Goal: Task Accomplishment & Management: Manage account settings

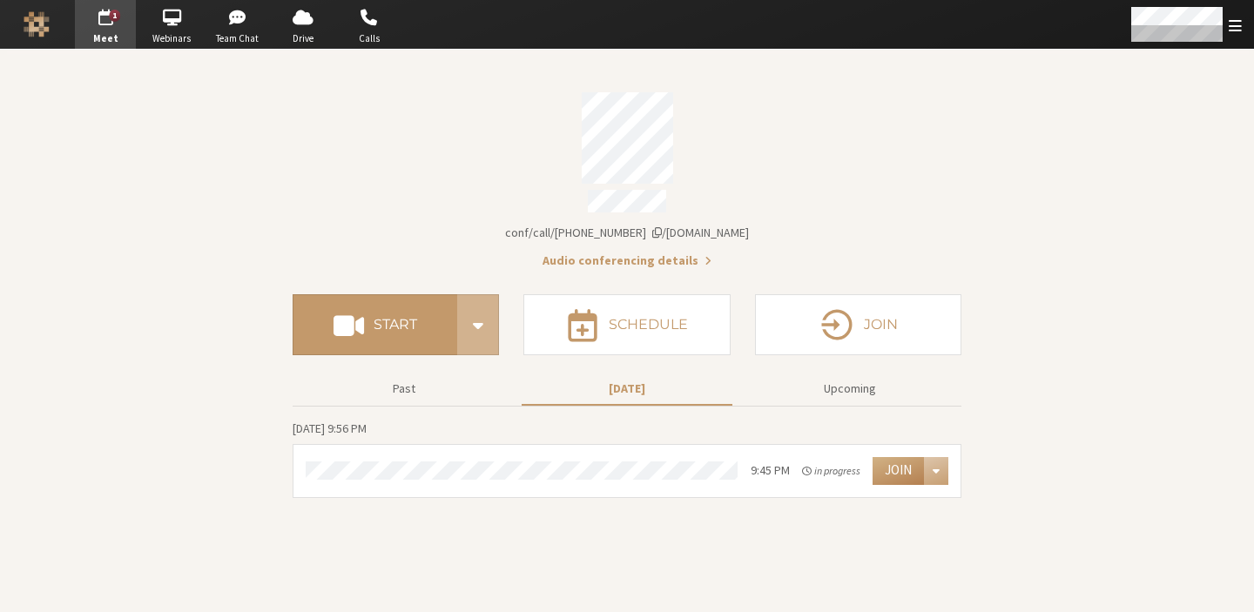
click at [1066, 433] on section "Meeting link iotum.callbridge.rocks/conf/call/9168685 Audio conferencing detail…" at bounding box center [627, 331] width 1254 height 562
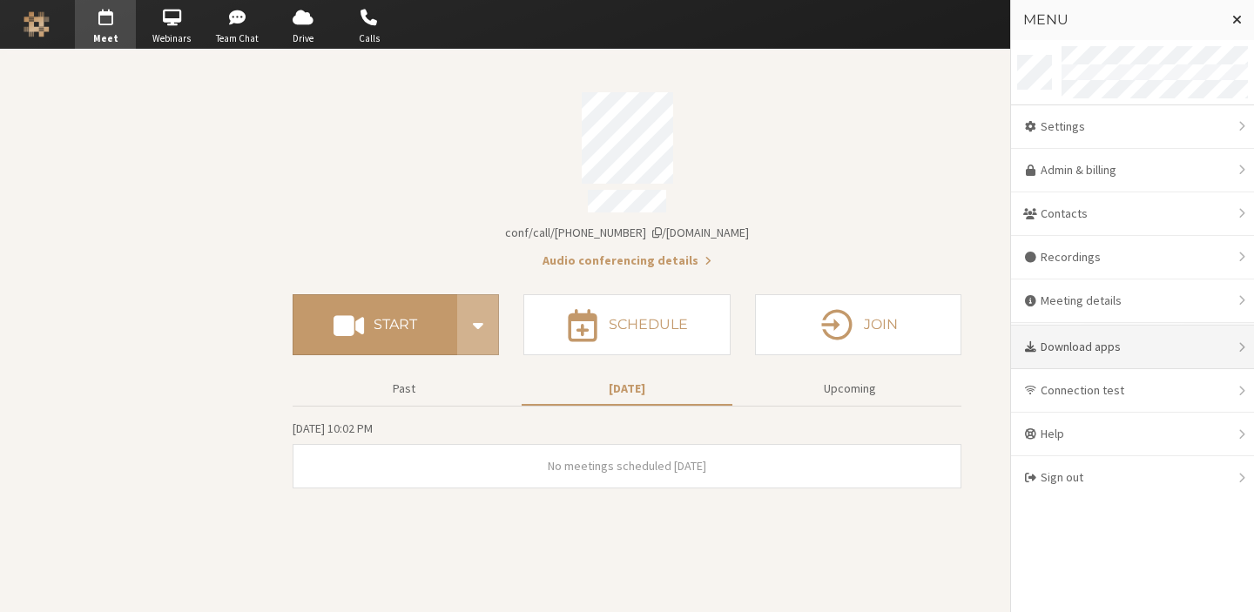
click at [1099, 345] on div "Download apps" at bounding box center [1132, 348] width 243 height 44
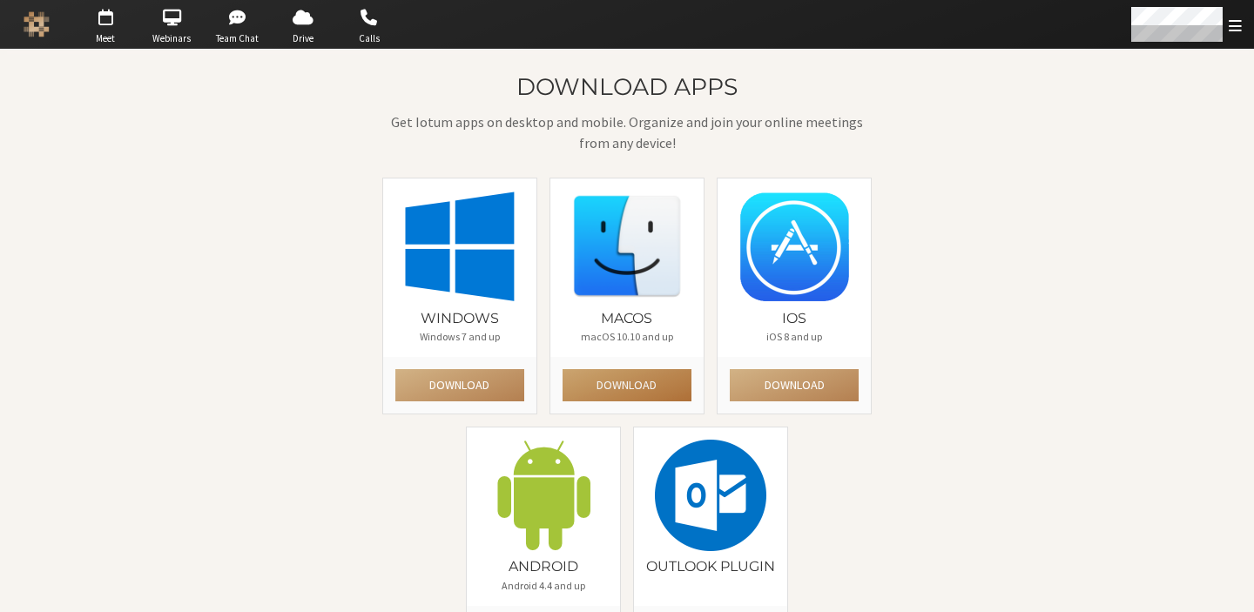
click at [600, 379] on button "Download" at bounding box center [626, 385] width 129 height 32
click at [996, 499] on div "Download apps Get Iotum apps on desktop and mobile. Organize and join your onli…" at bounding box center [626, 375] width 1005 height 602
click at [95, 32] on span "Meet" at bounding box center [105, 38] width 61 height 15
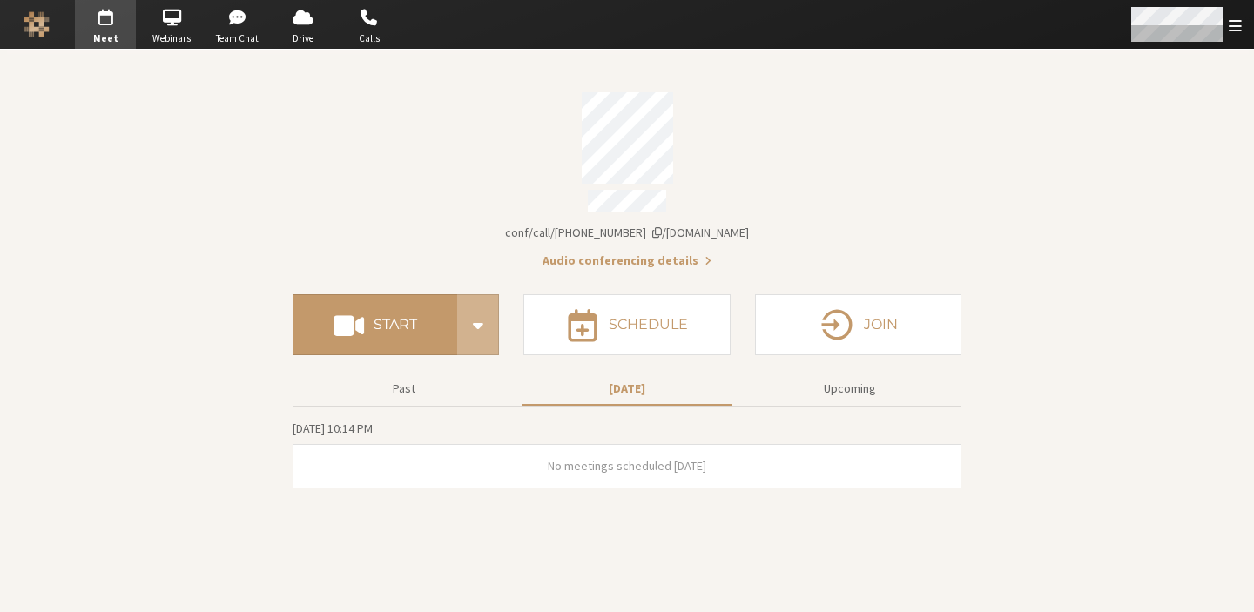
click at [1243, 33] on div "Open menu" at bounding box center [1185, 24] width 138 height 49
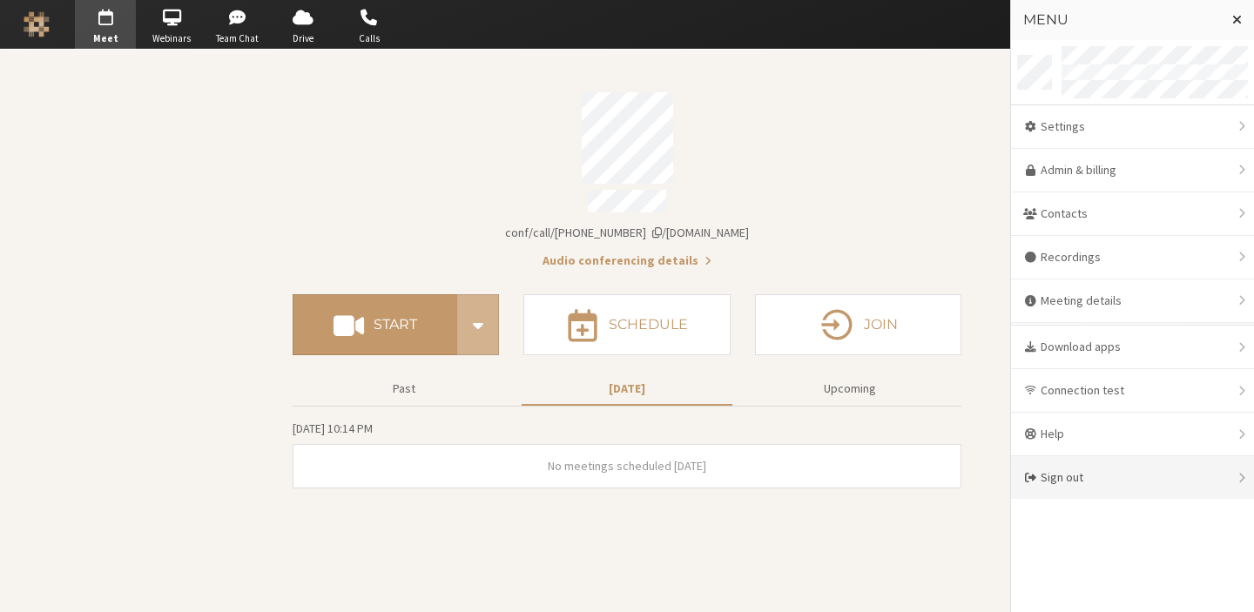
click at [1086, 485] on div "Sign out" at bounding box center [1132, 477] width 243 height 43
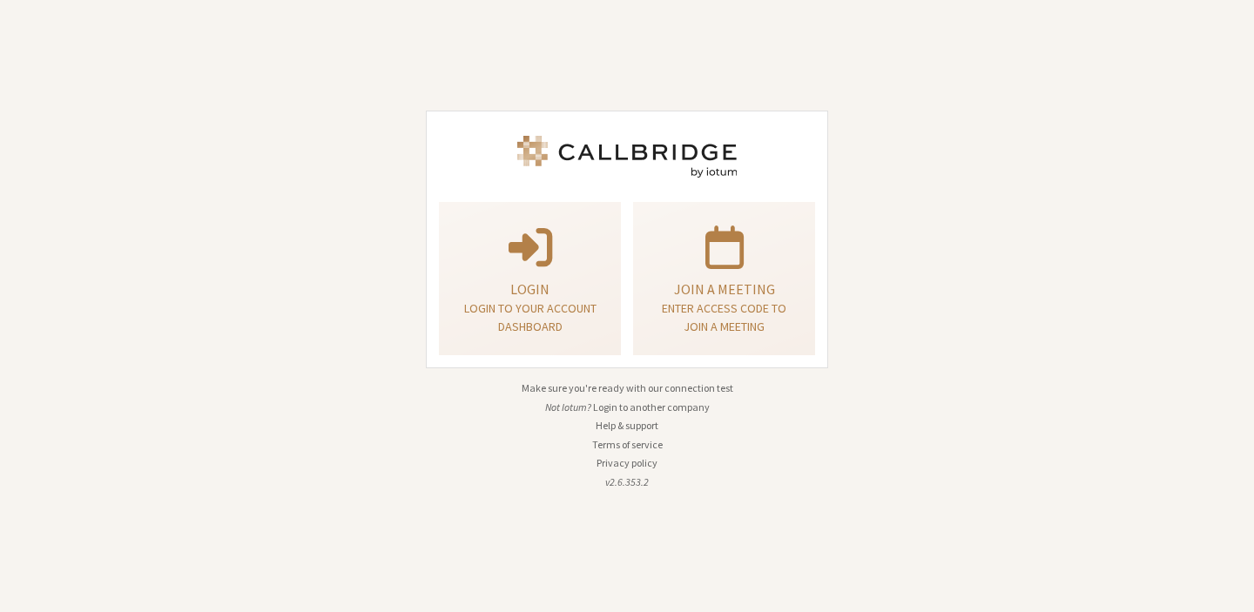
click at [1152, 450] on div "Login Login to your account dashboard Join a meeting Enter access code to join …" at bounding box center [627, 306] width 1254 height 612
click at [1097, 53] on div "Login Login to your account dashboard Join a meeting Enter access code to join …" at bounding box center [627, 306] width 1254 height 612
click at [662, 403] on button "Login to another company" at bounding box center [651, 408] width 117 height 16
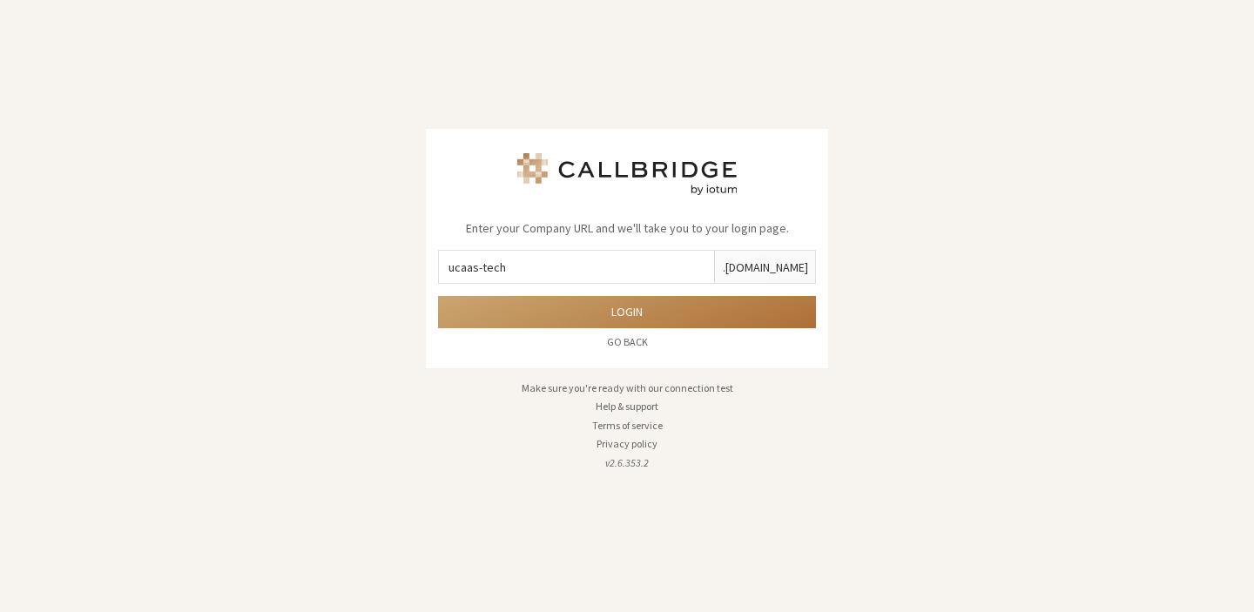
type input "ucaas-tech"
click at [438, 296] on button "Login" at bounding box center [627, 312] width 378 height 32
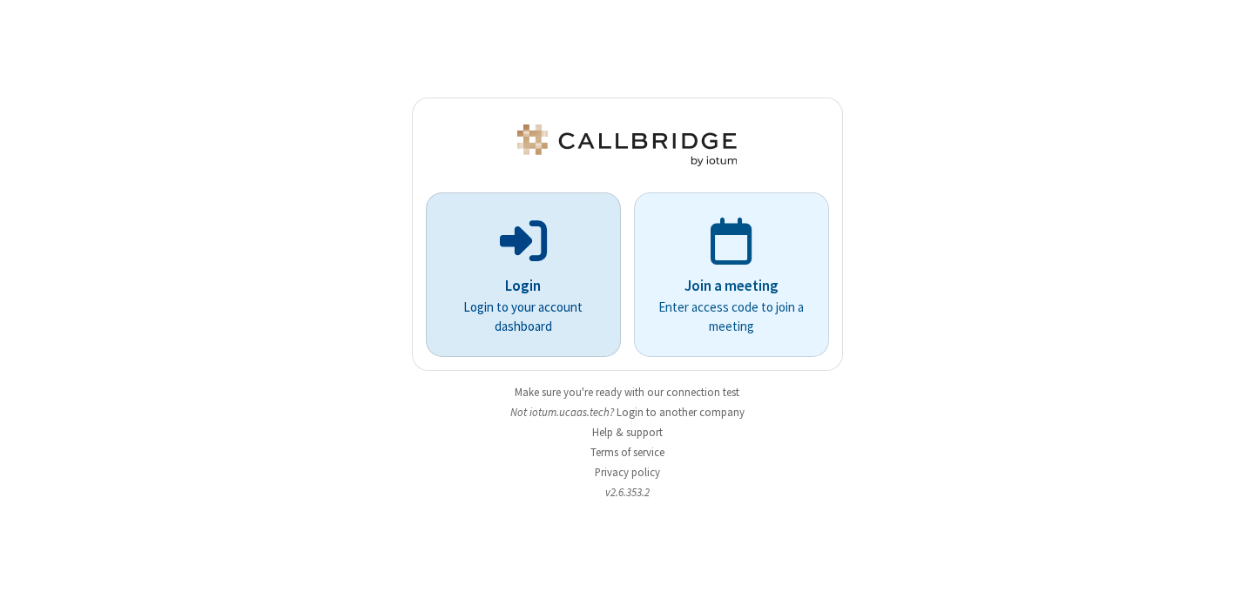
click at [560, 334] on p "Login to your account dashboard" at bounding box center [523, 317] width 146 height 39
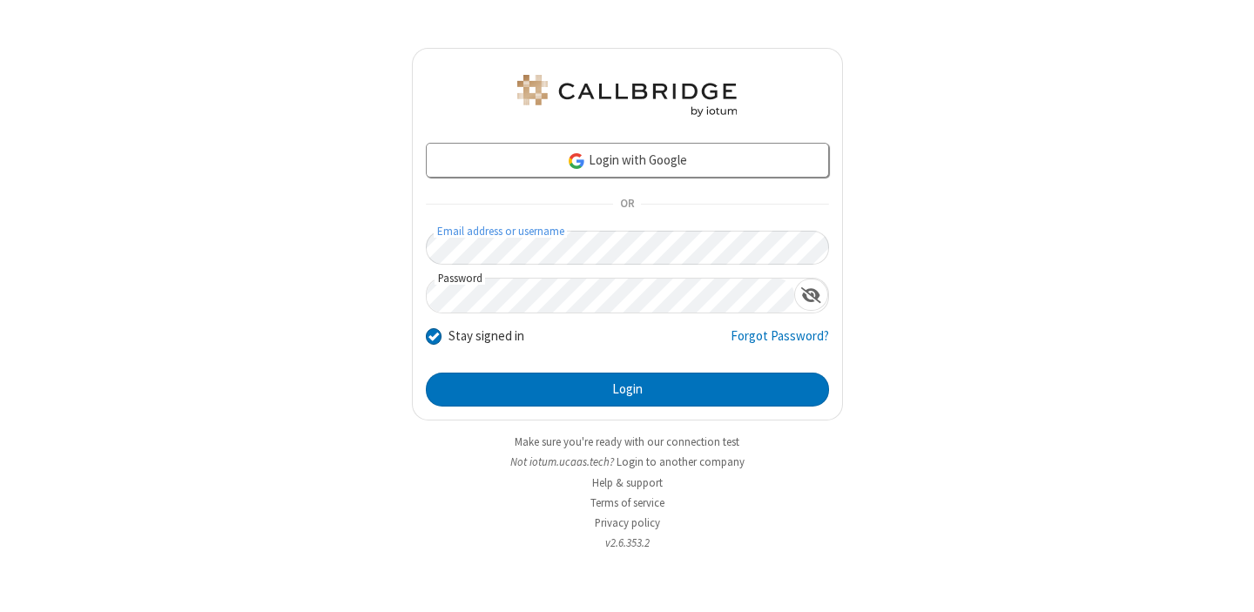
click at [426, 373] on button "Login" at bounding box center [627, 390] width 403 height 35
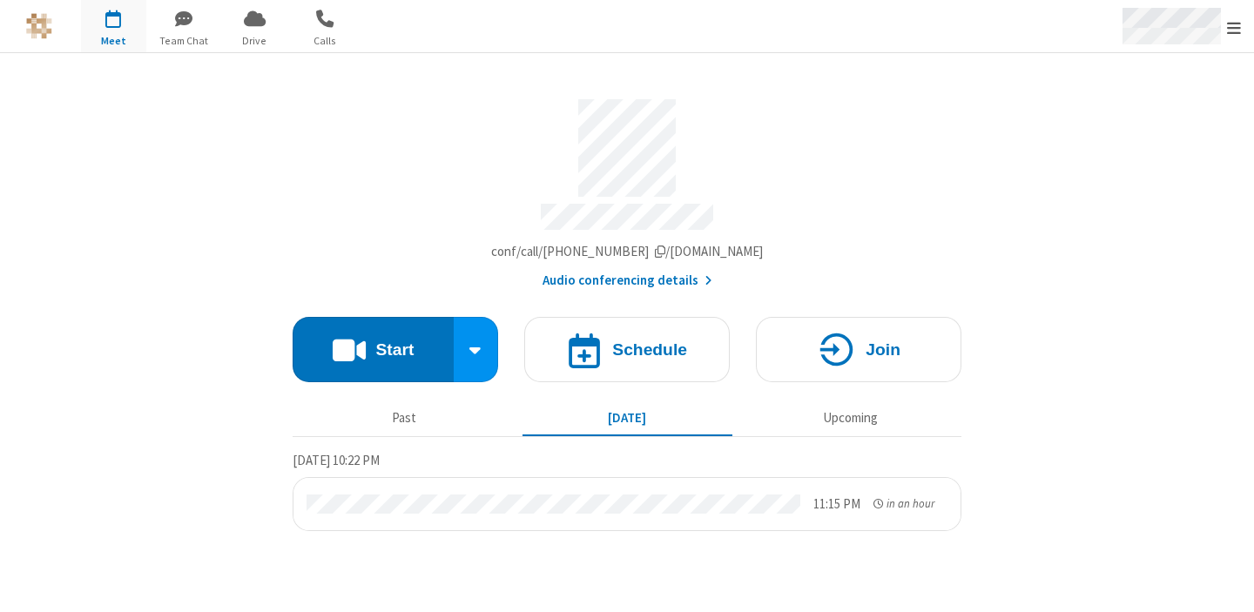
click at [1231, 23] on span "Open menu" at bounding box center [1234, 27] width 14 height 17
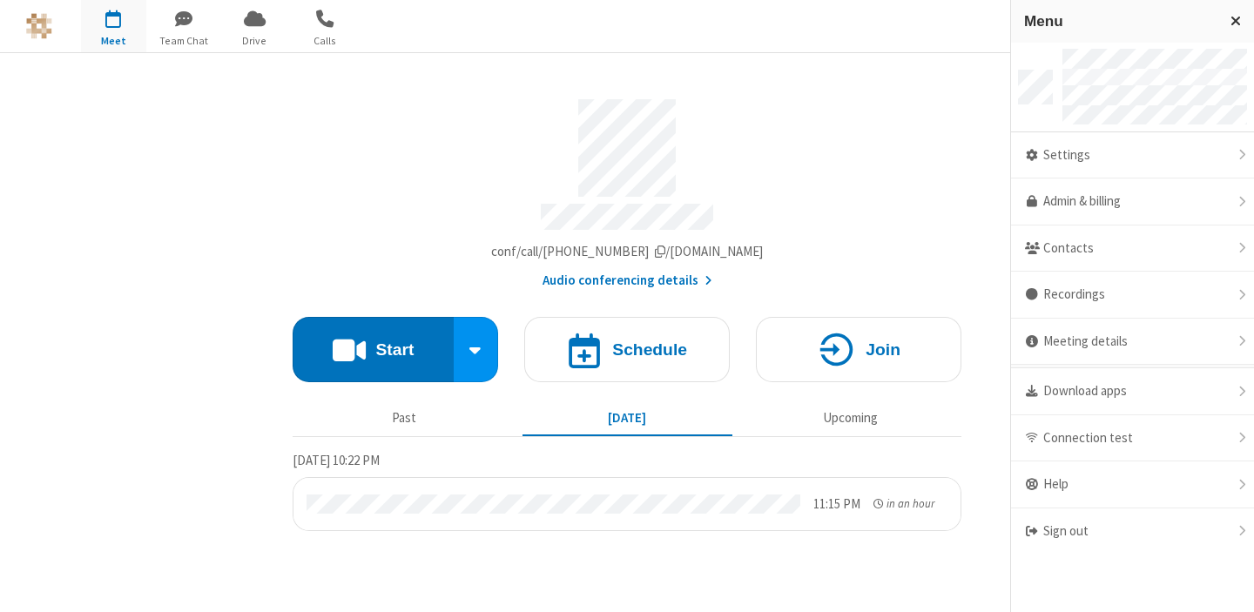
click at [938, 174] on div "Account details" at bounding box center [627, 148] width 669 height 98
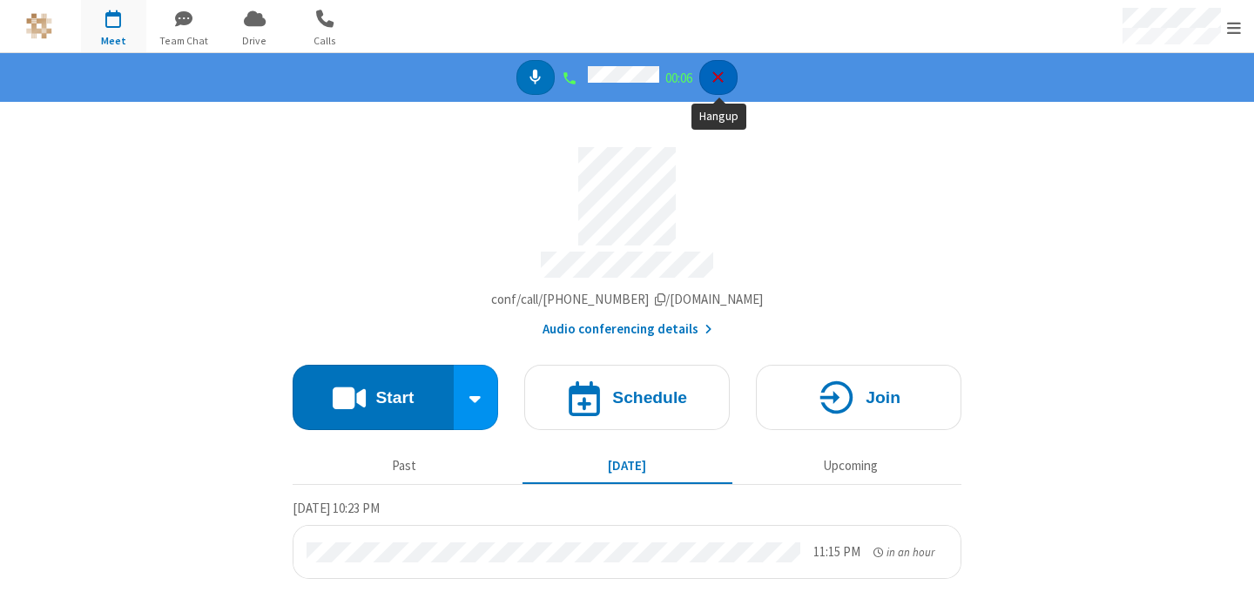
click at [725, 89] on button "Hangup" at bounding box center [718, 78] width 39 height 36
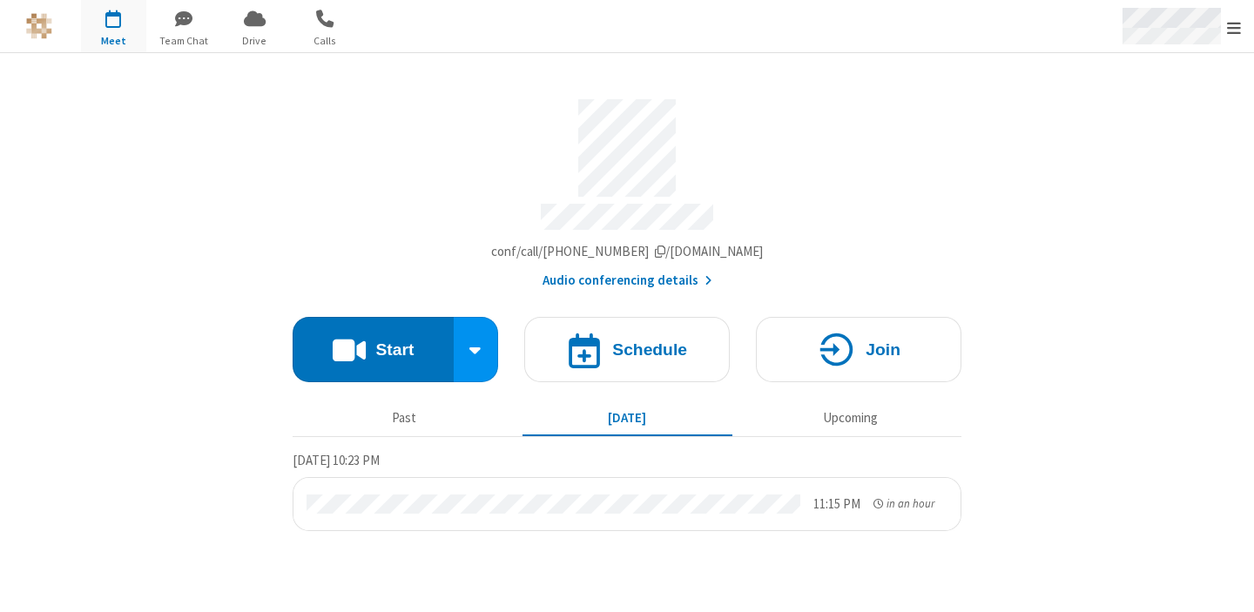
click at [1181, 46] on div "Open menu" at bounding box center [1180, 26] width 148 height 52
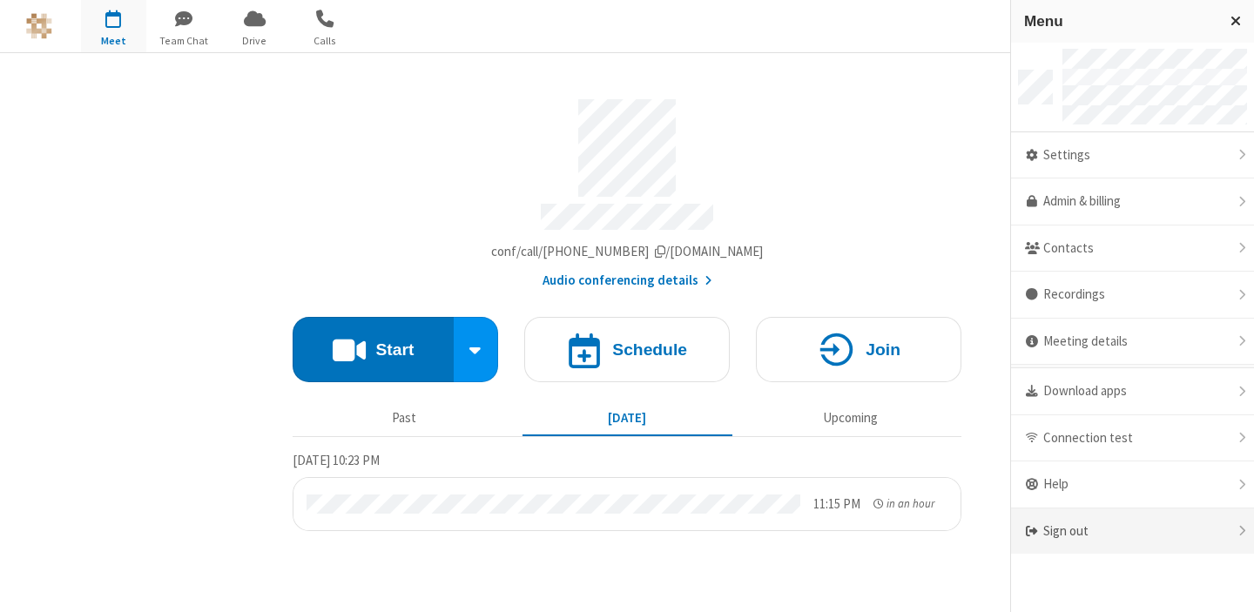
click at [1087, 535] on div "Sign out" at bounding box center [1132, 531] width 243 height 46
